Goal: Find specific page/section: Find specific page/section

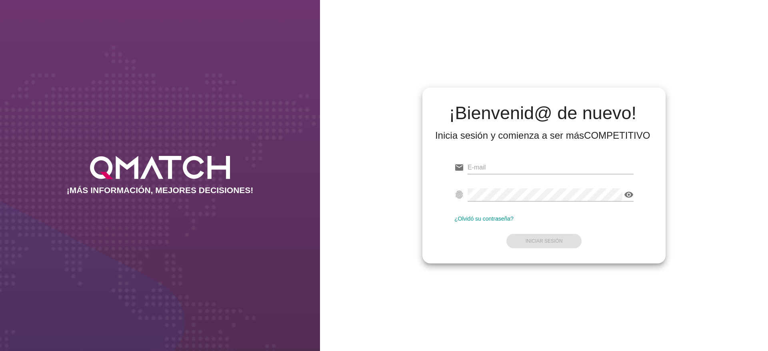
type input "[PERSON_NAME][EMAIL_ADDRESS][DOMAIN_NAME]"
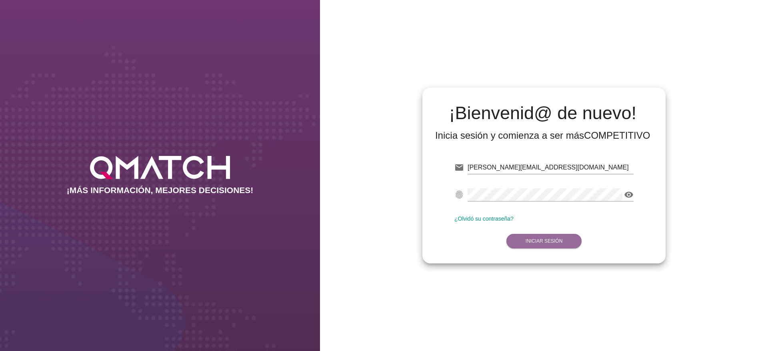
click at [532, 242] on strong "Iniciar Sesión" at bounding box center [544, 241] width 37 height 6
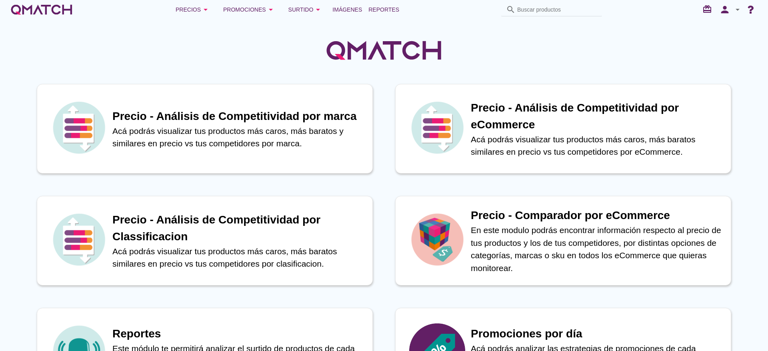
click at [460, 12] on div "Precios arrow_drop_down Promociones arrow_drop_down Surtido arrow_drop_down Imá…" at bounding box center [384, 10] width 749 height 16
click at [517, 10] on div "search" at bounding box center [511, 10] width 11 height 10
paste input "7803946000751"
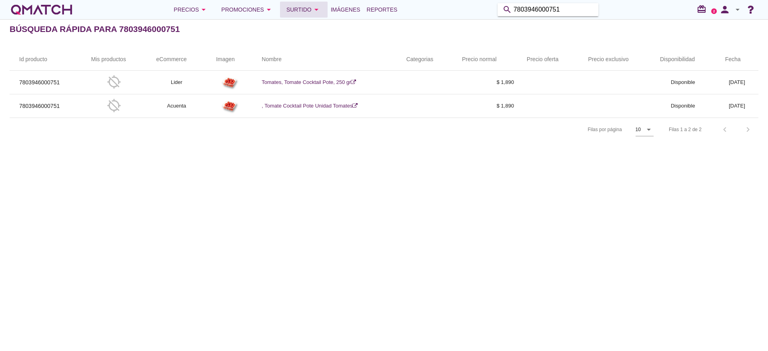
drag, startPoint x: 569, startPoint y: 7, endPoint x: 295, endPoint y: 2, distance: 274.2
click at [290, 14] on div "Precios arrow_drop_down Promociones arrow_drop_down Surtido arrow_drop_down Imá…" at bounding box center [384, 10] width 749 height 16
paste input "4675990078"
type input "7804675990078"
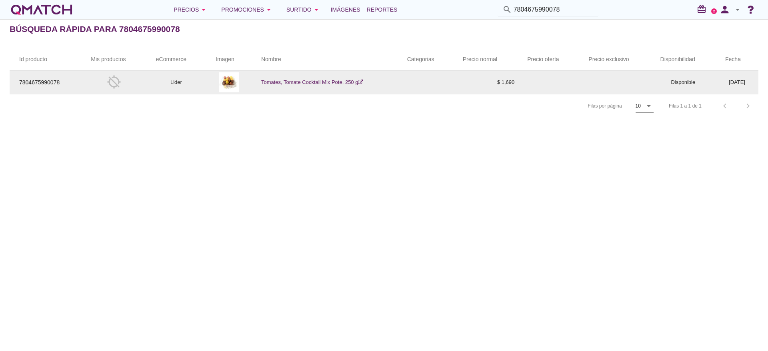
click at [327, 79] on link "Tomates, Tomate Cocktail Mix Pote, 250 g" at bounding box center [312, 82] width 102 height 6
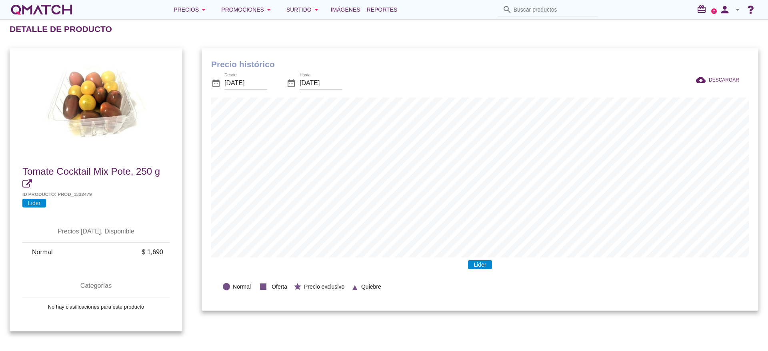
scroll to position [263, 557]
click at [88, 173] on span "Tomate Cocktail Mix Pote, 250 g" at bounding box center [91, 171] width 138 height 11
